Goal: Communication & Community: Answer question/provide support

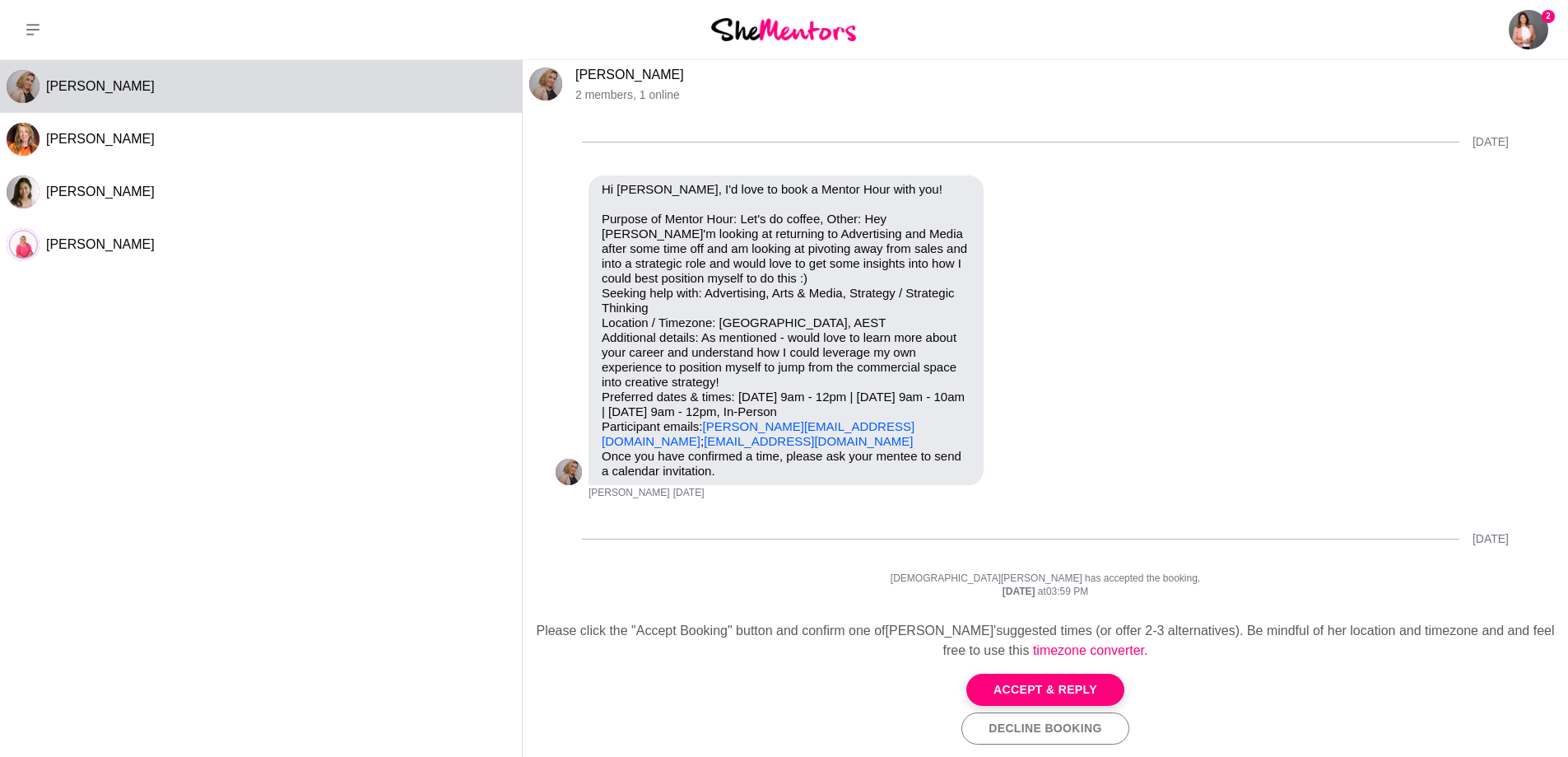
scroll to position [2328, 0]
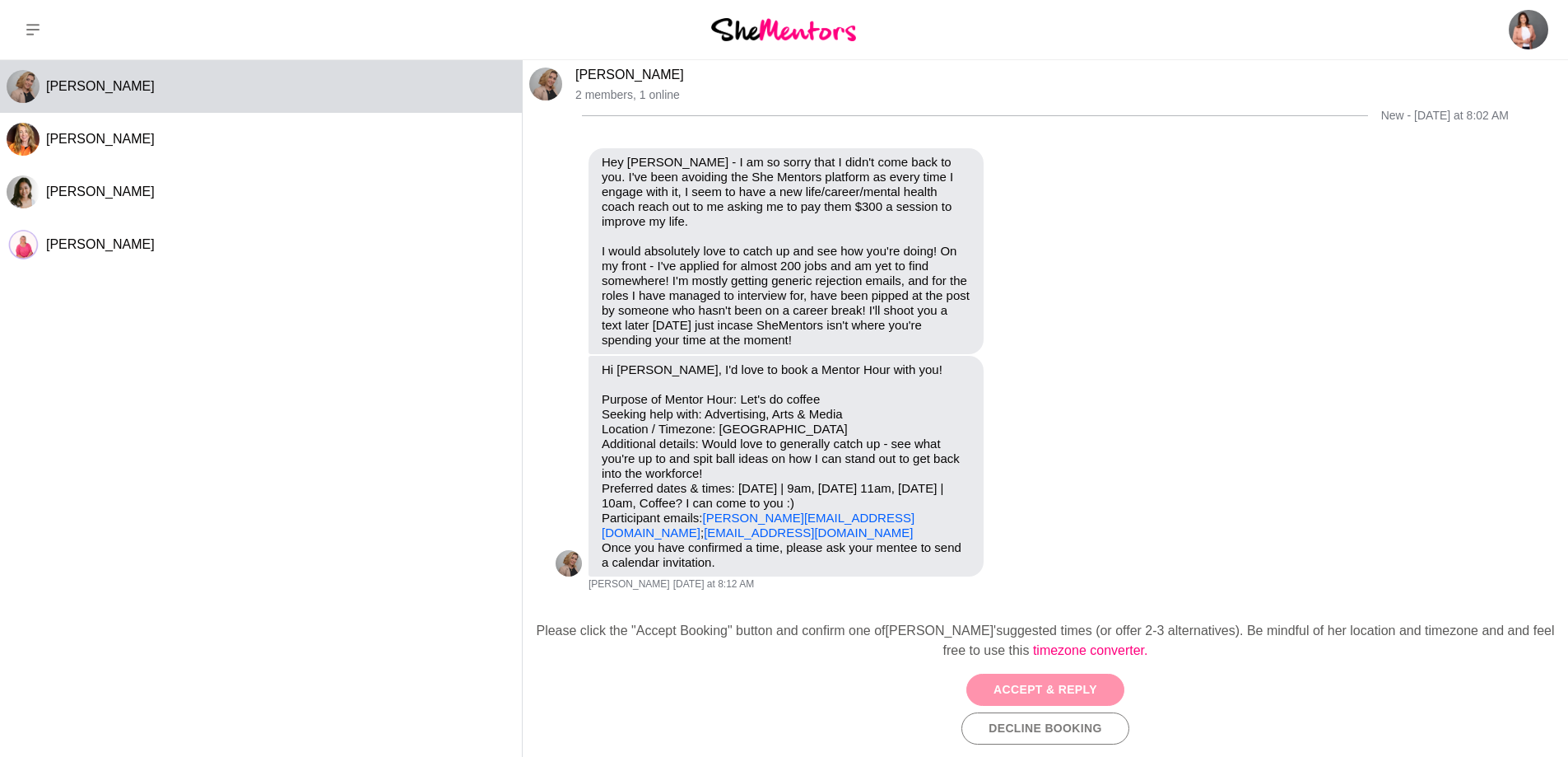
click at [1052, 698] on button "Accept & Reply" at bounding box center [1045, 689] width 158 height 32
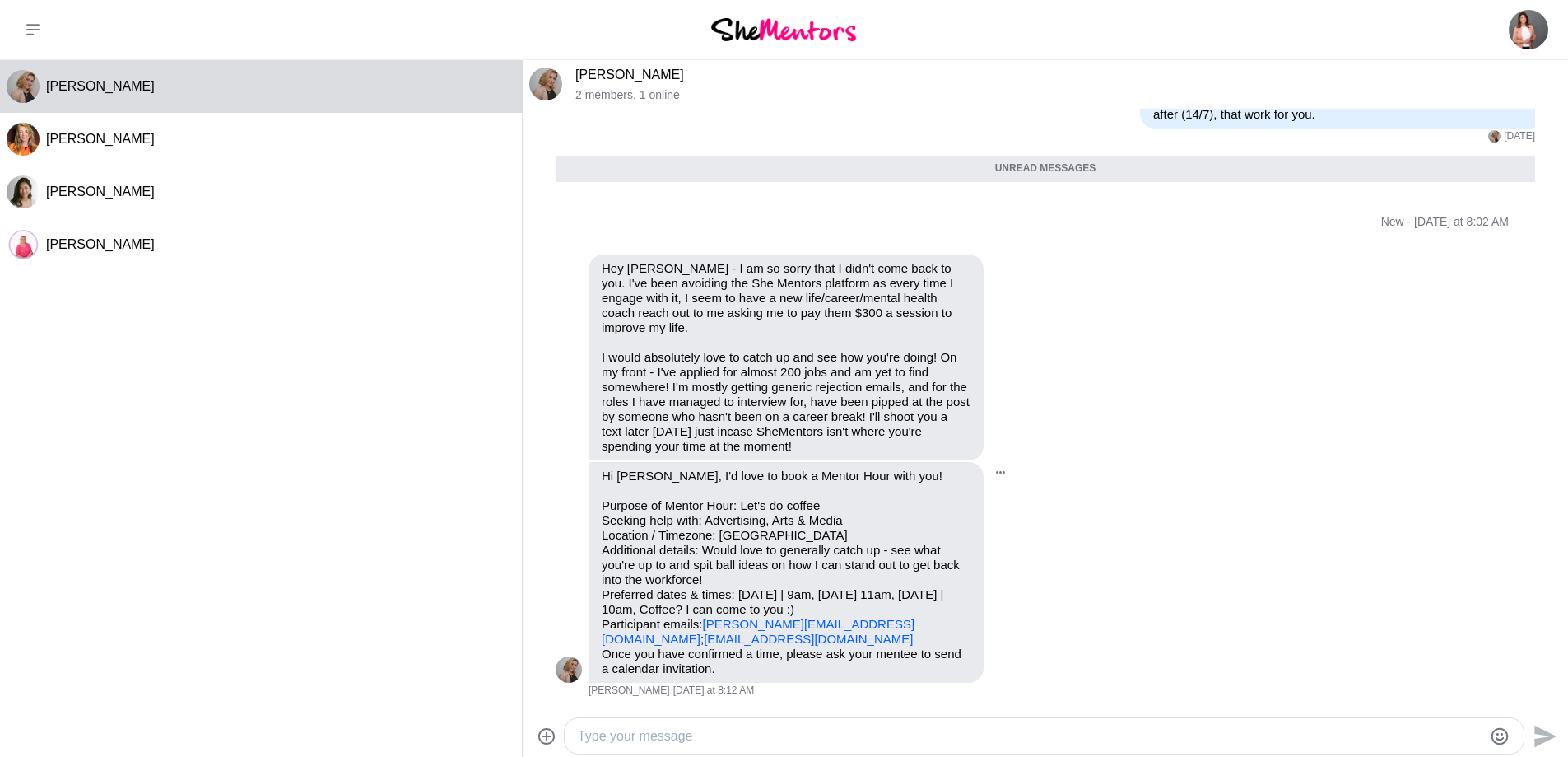
scroll to position [2222, 0]
click at [771, 726] on textarea "Type your message" at bounding box center [1030, 736] width 904 height 19
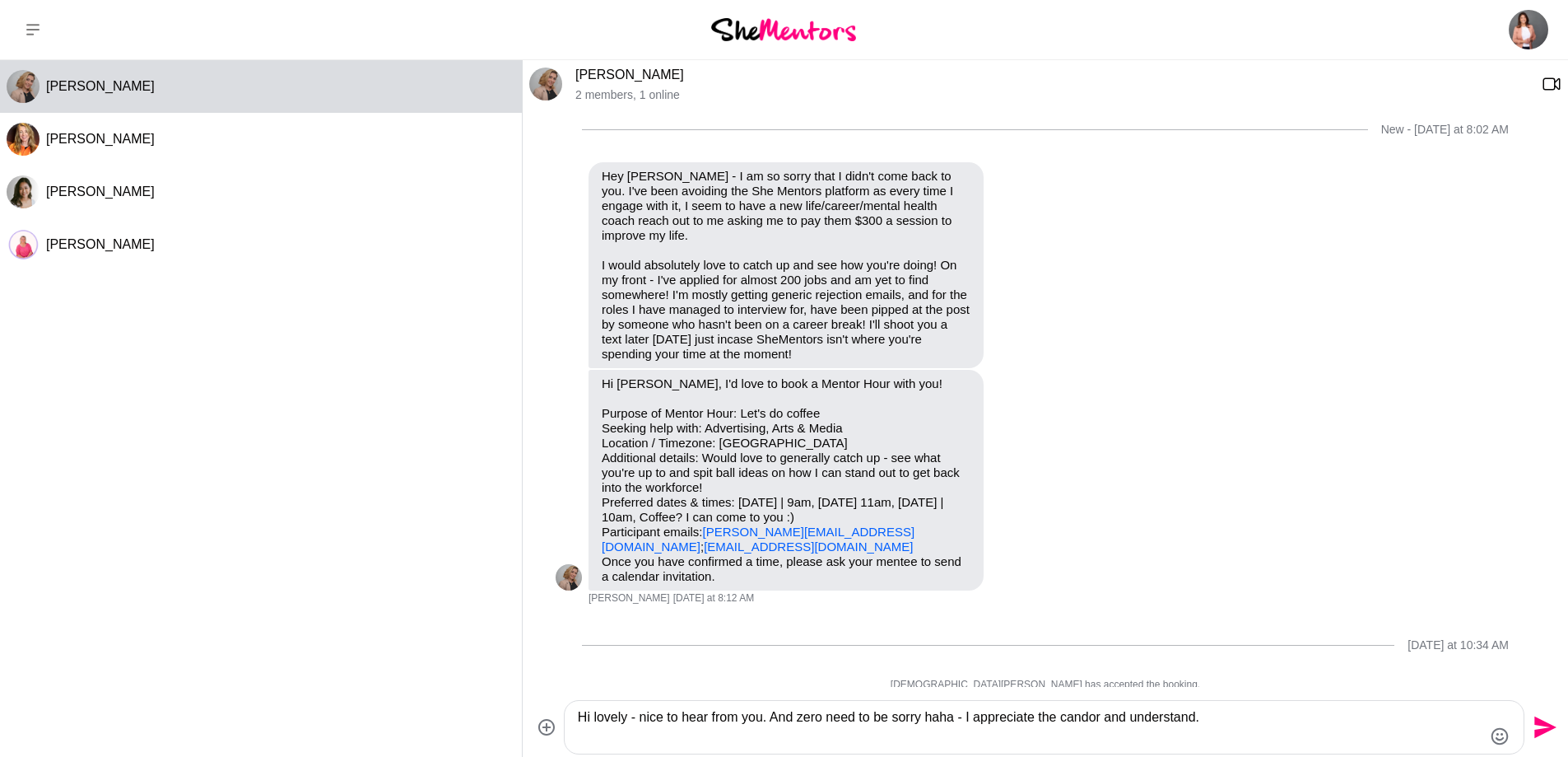
scroll to position [2328, 0]
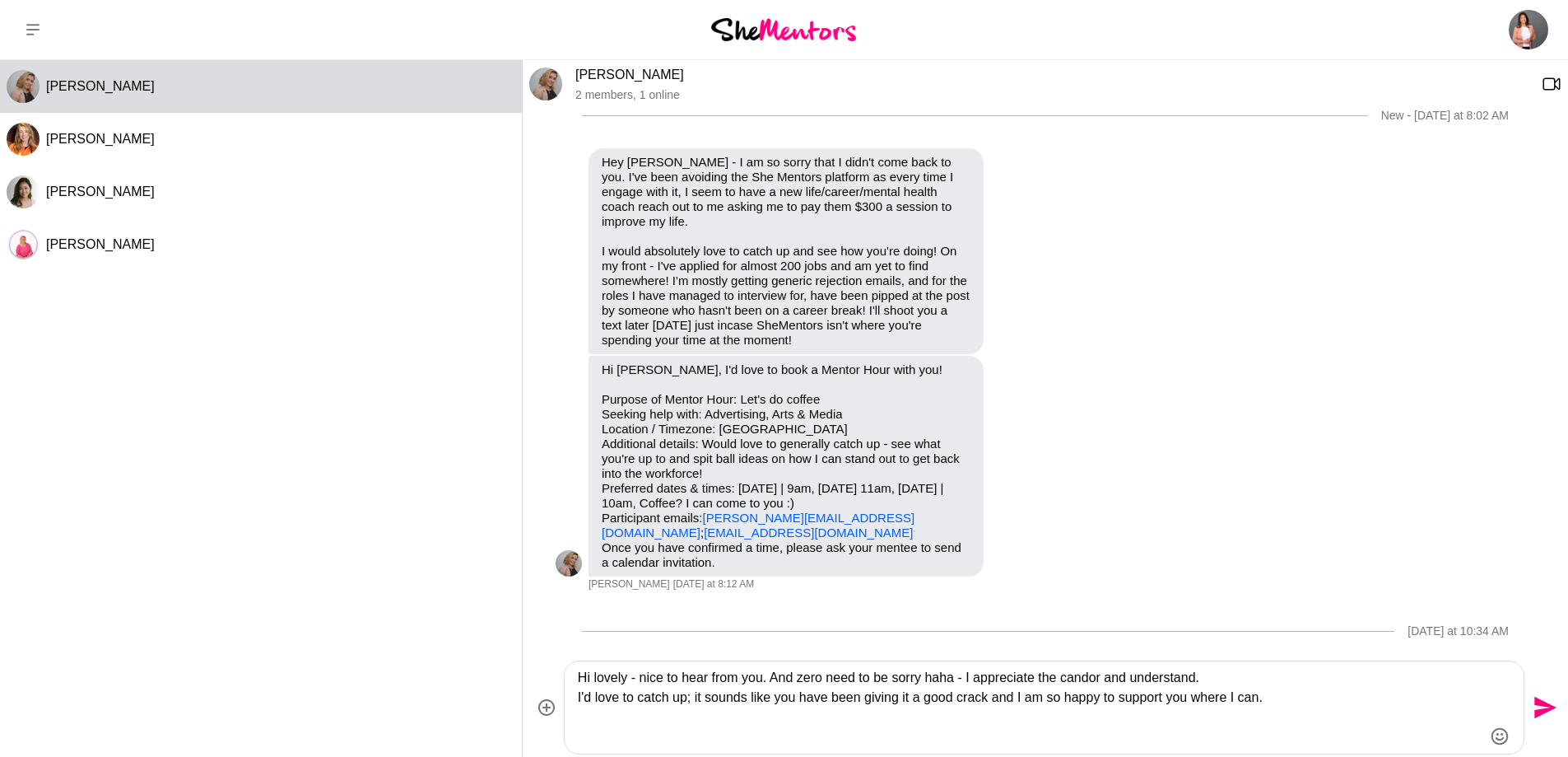
click at [1223, 679] on textarea "Hi lovely - nice to hear from you. And zero need to be sorry haha - I appreciat…" at bounding box center [1030, 707] width 904 height 79
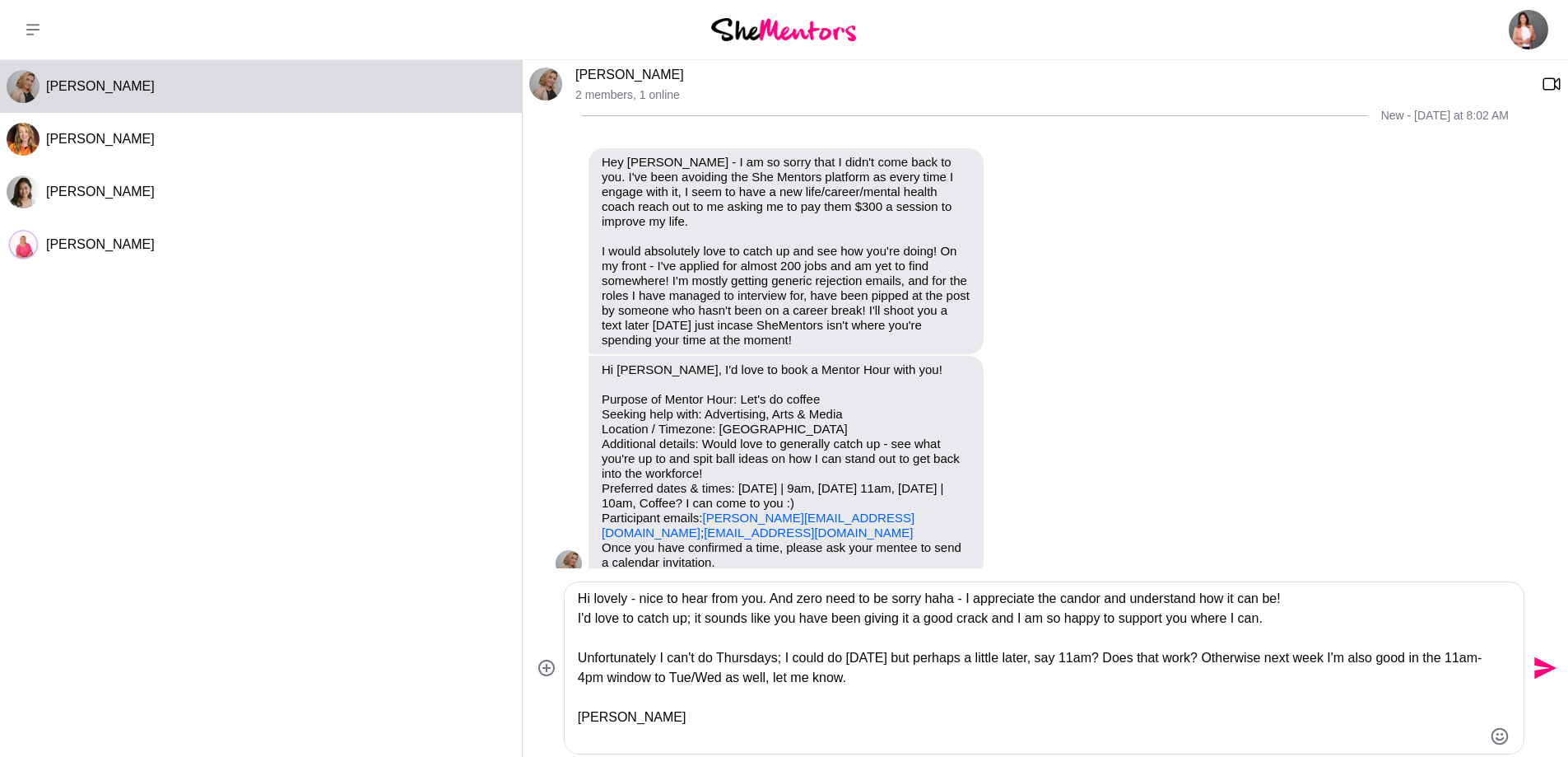
click at [1312, 599] on textarea "Hi lovely - nice to hear from you. And zero need to be sorry haha - I appreciat…" at bounding box center [1030, 668] width 904 height 158
click at [960, 624] on textarea "Hi lovely - nice to hear from you. And zero need to be sorry haha - I appreciat…" at bounding box center [1030, 668] width 904 height 158
click at [708, 680] on textarea "Hi lovely - nice to hear from you. And zero need to be sorry haha - I appreciat…" at bounding box center [1030, 668] width 904 height 158
type textarea "Hi lovely - nice to hear from you. And zero need to be sorry haha - I appreciat…"
click at [1546, 673] on icon "Send" at bounding box center [1545, 668] width 22 height 22
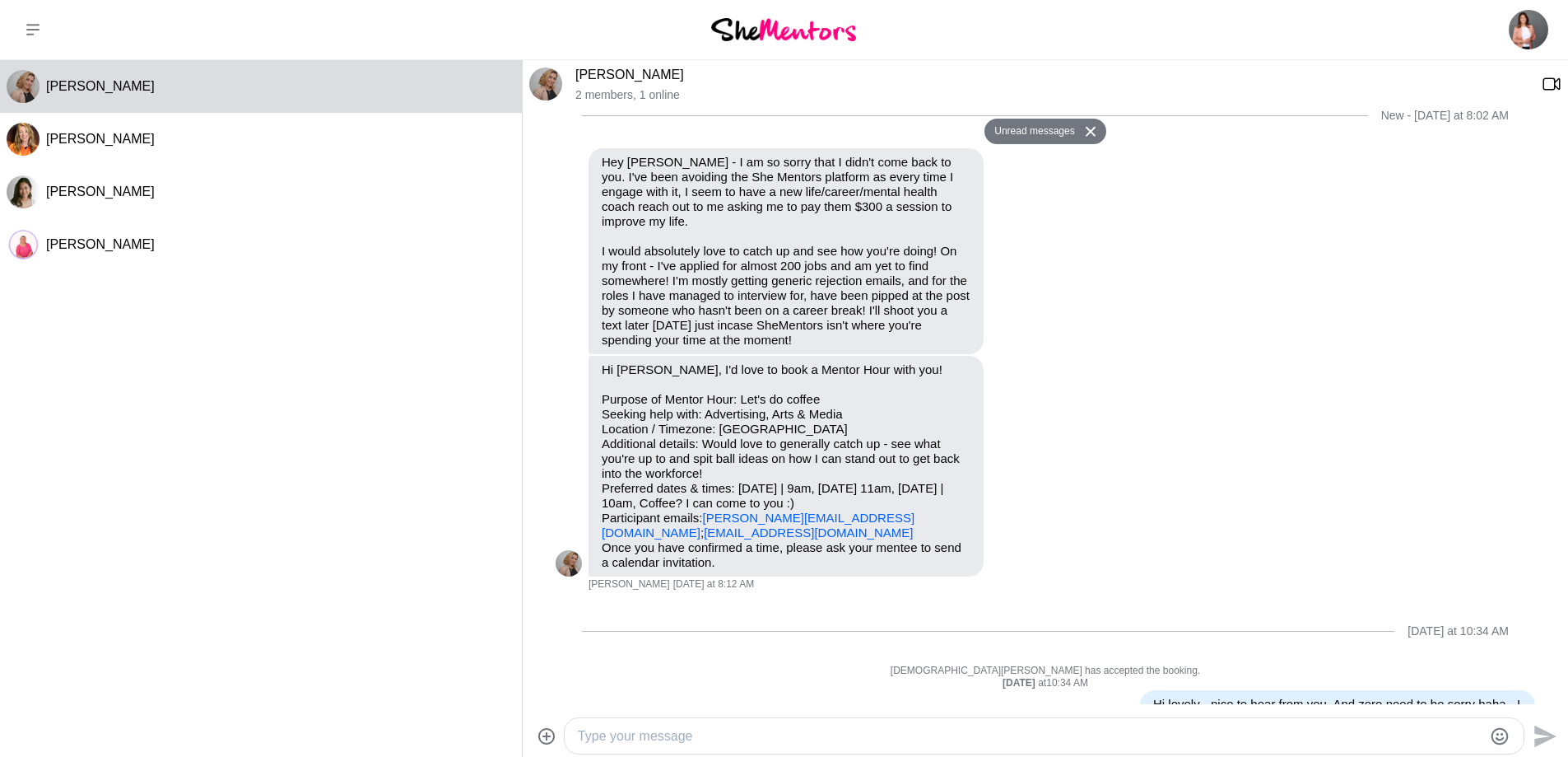
scroll to position [2527, 0]
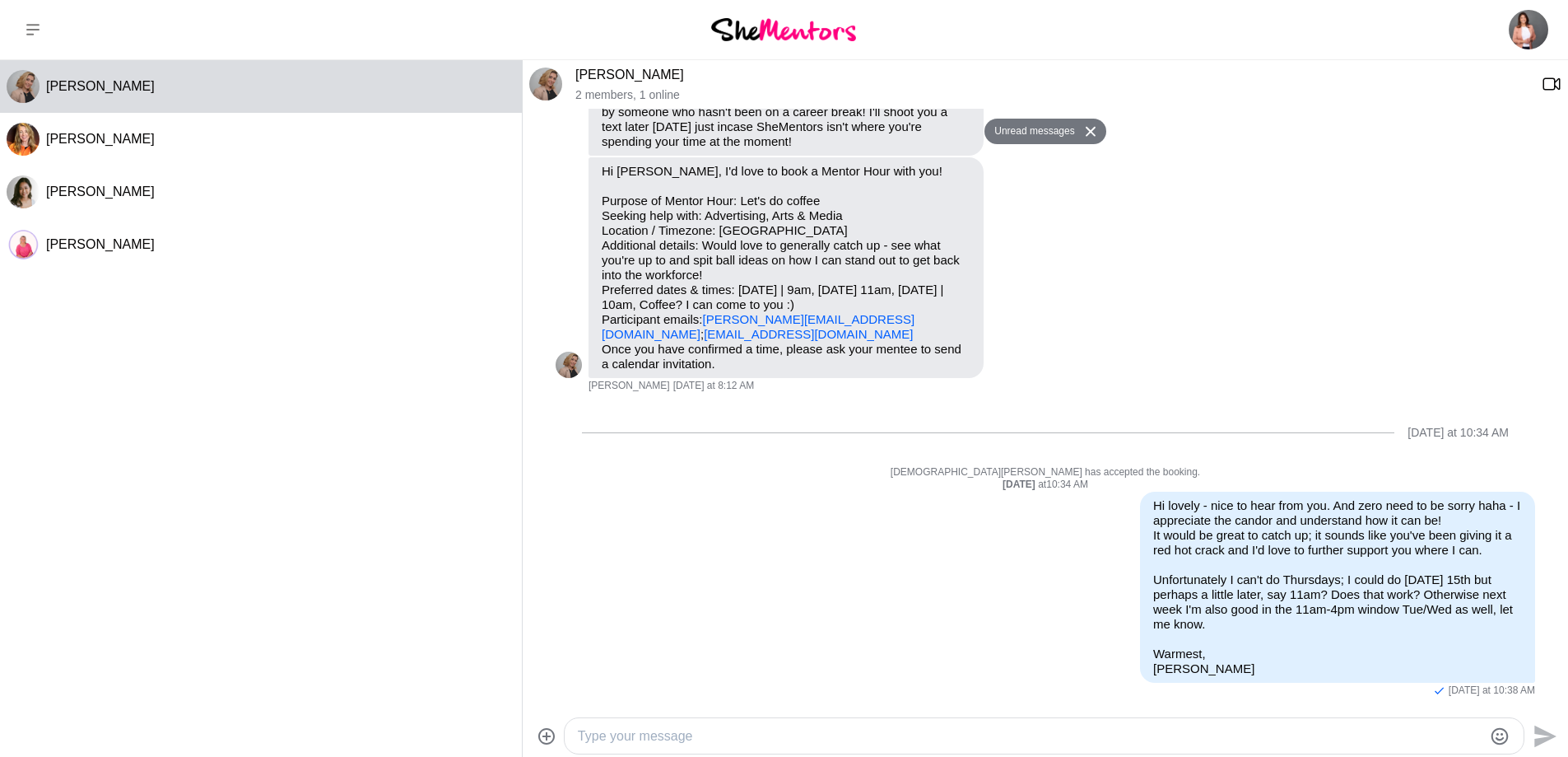
click at [760, 35] on img at bounding box center [783, 29] width 145 height 22
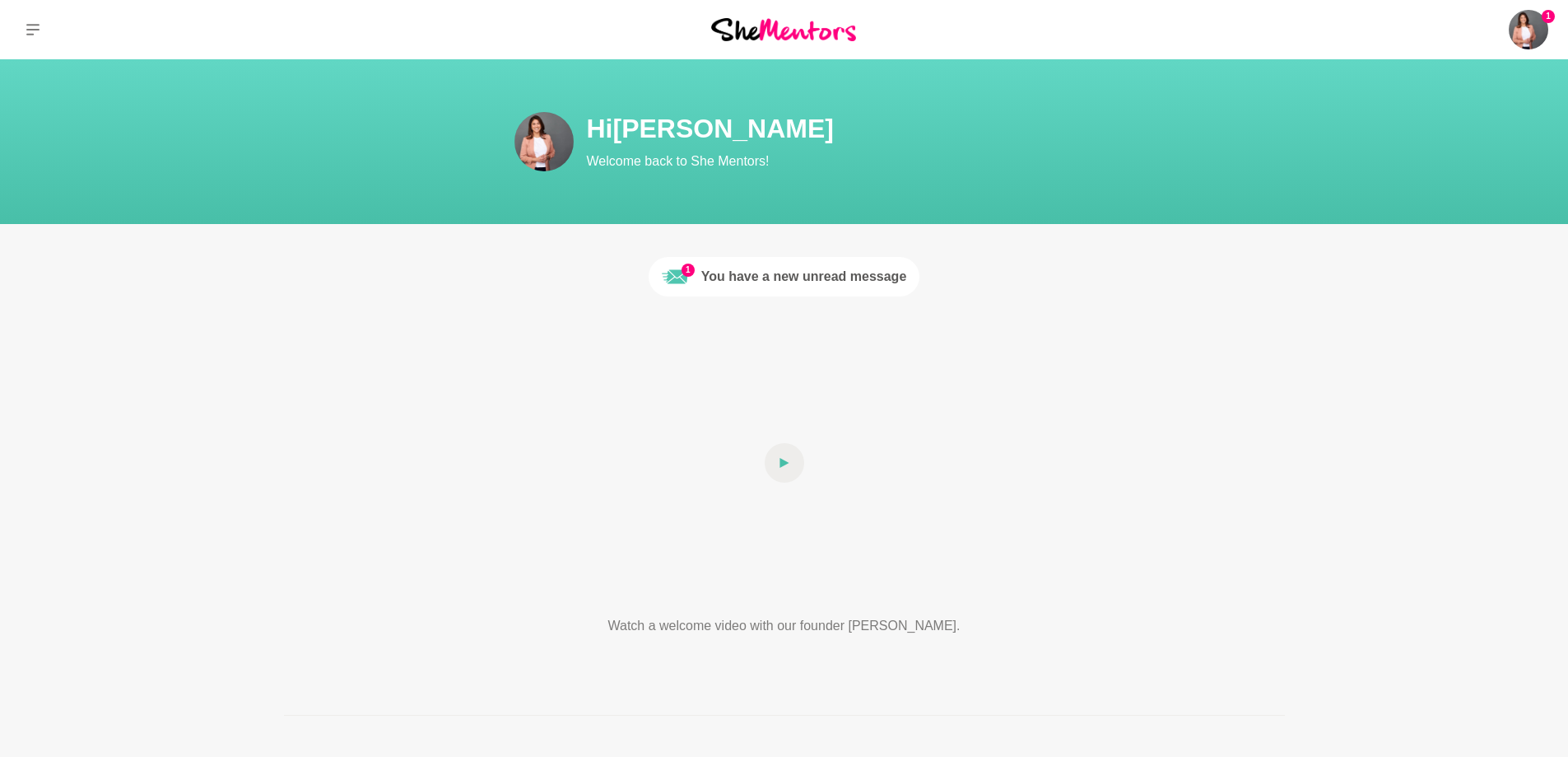
click at [789, 284] on div "You have a new unread message" at bounding box center [804, 277] width 206 height 19
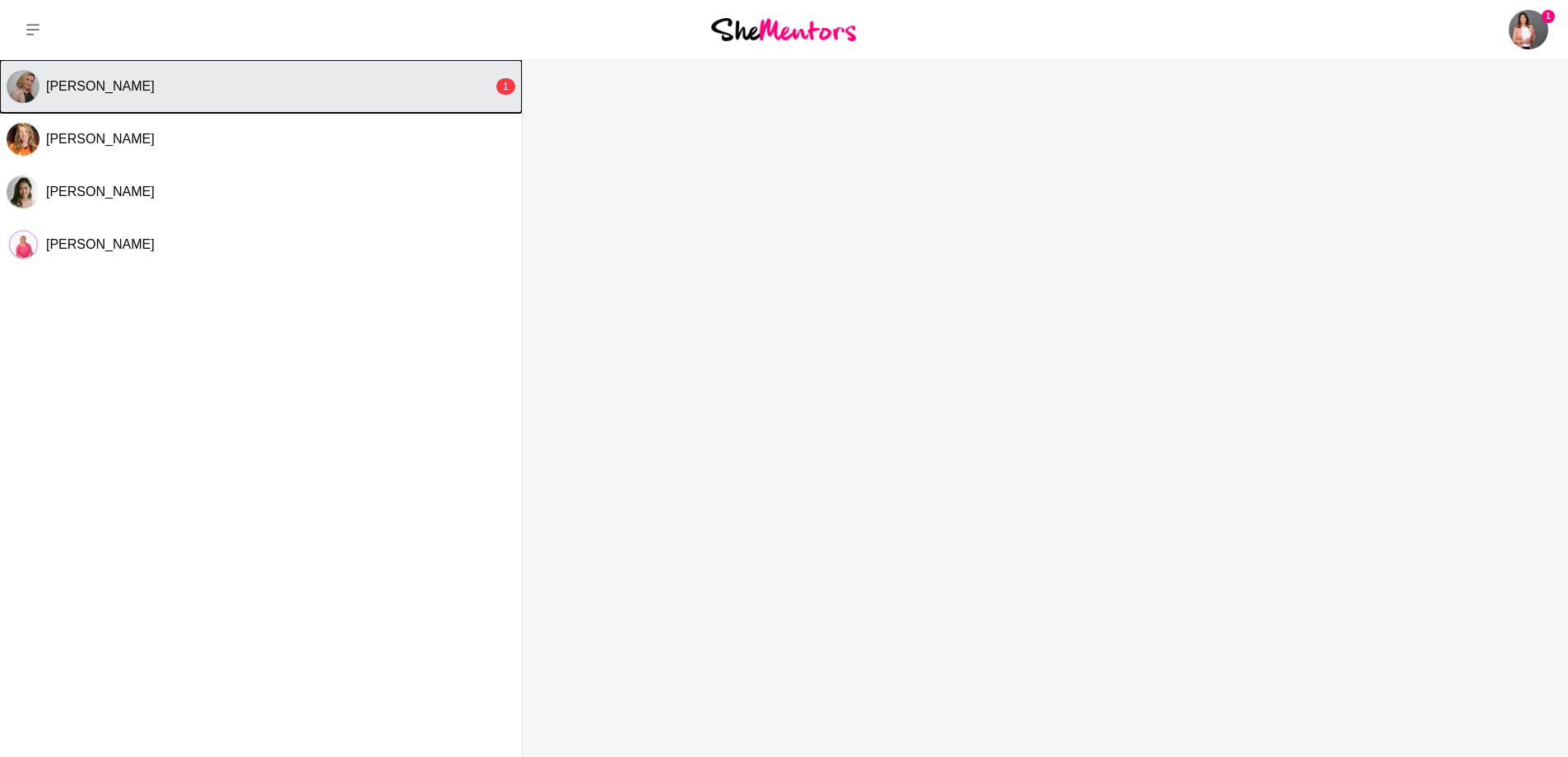
click at [216, 96] on button "[PERSON_NAME] 1" at bounding box center [261, 86] width 522 height 52
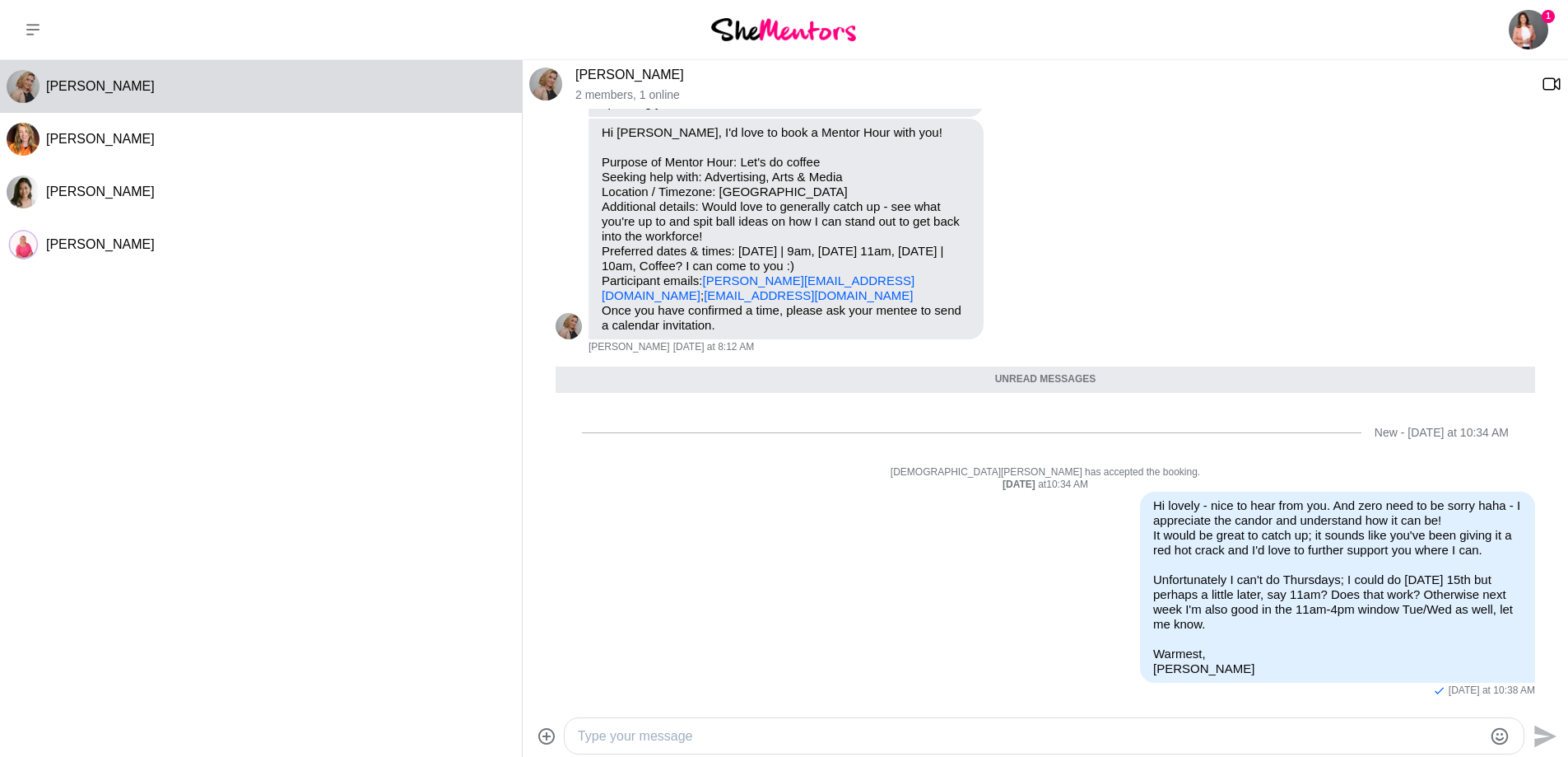
scroll to position [2527, 0]
